Goal: Book appointment/travel/reservation

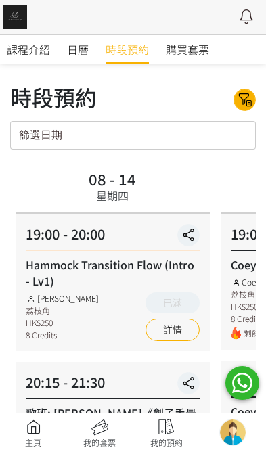
scroll to position [49, 0]
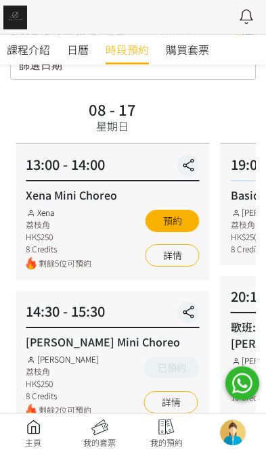
scroll to position [70, 0]
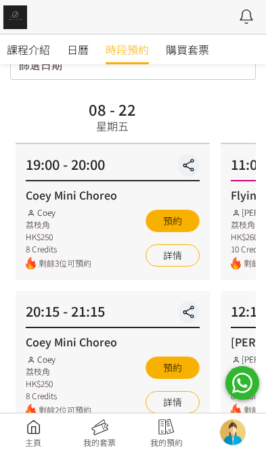
click at [165, 261] on link "詳情" at bounding box center [173, 255] width 54 height 22
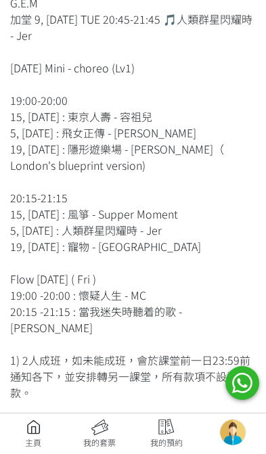
scroll to position [526, 0]
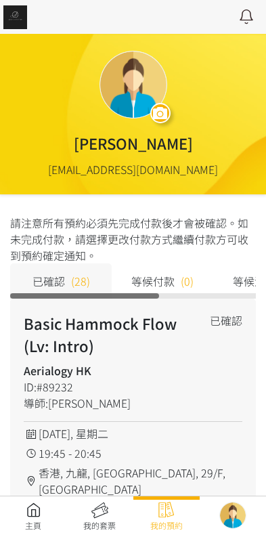
click at [39, 515] on link at bounding box center [33, 517] width 66 height 30
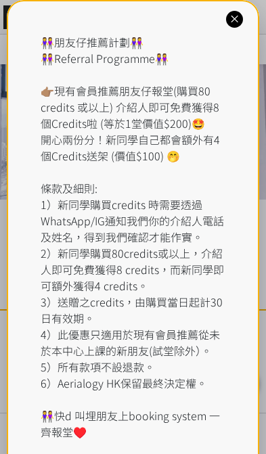
click at [150, 57] on div "👭朋友仔推薦計劃👭 👭Referral Programme👭 👉🏽現有會員推薦朋友仔報堂(購買80 credits 或以上) 介紹人即可免費獲得8個Credi…" at bounding box center [133, 237] width 185 height 406
click at [243, 13] on div "👭朋友仔推薦計劃👭 👭Referral Programme👭 👉🏽現有會員推薦朋友仔報堂(購買80 credits 或以上) 介紹人即可免費獲得8個Credi…" at bounding box center [133, 245] width 253 height 490
click at [232, 14] on icon at bounding box center [234, 19] width 13 height 13
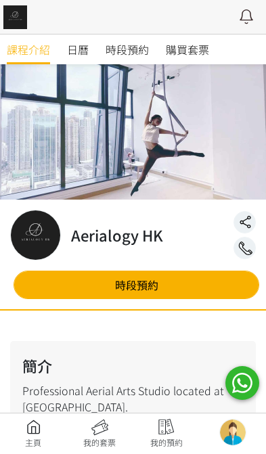
click at [135, 45] on span "時段預約" at bounding box center [127, 49] width 43 height 16
click at [117, 43] on span "時段預約" at bounding box center [127, 49] width 43 height 16
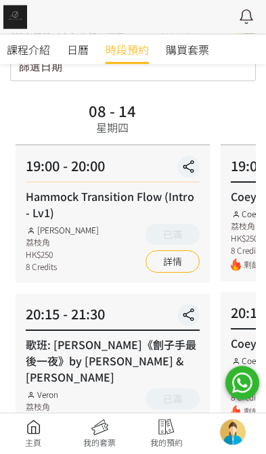
scroll to position [70, 0]
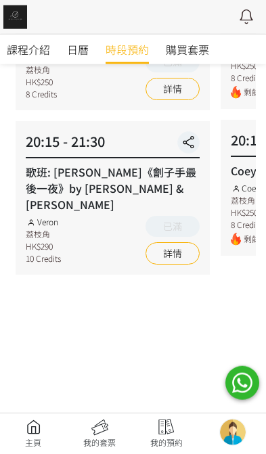
scroll to position [274, 0]
